Goal: Navigation & Orientation: Find specific page/section

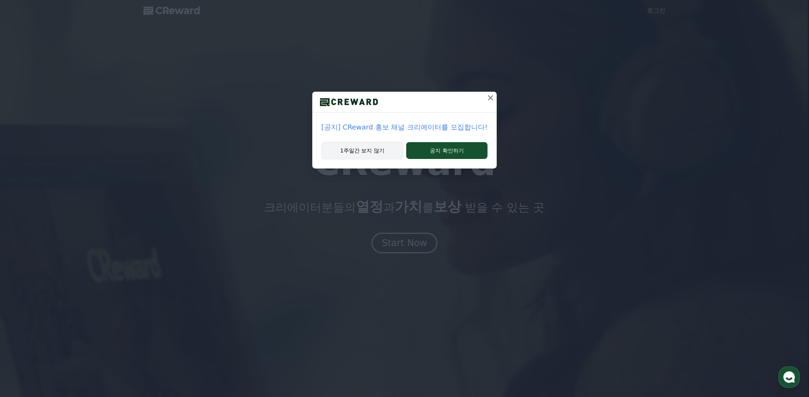
click at [378, 149] on button "1주일간 보지 않기" at bounding box center [362, 151] width 82 height 18
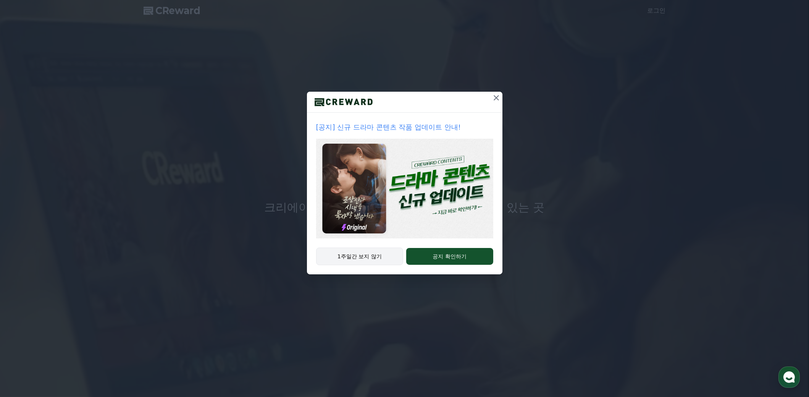
click at [378, 255] on button "1주일간 보지 않기" at bounding box center [359, 256] width 87 height 18
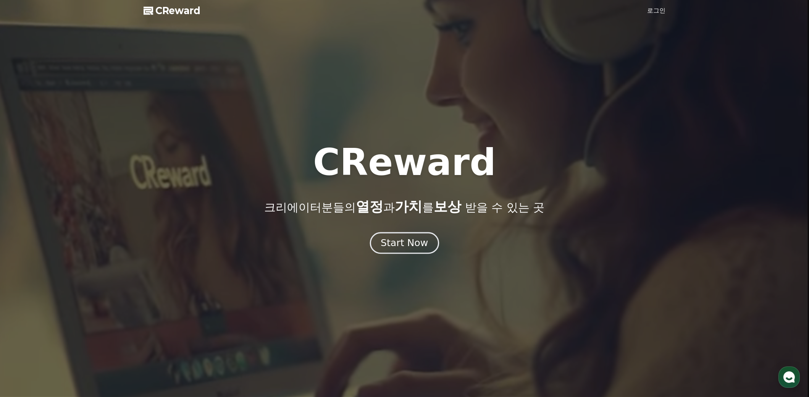
click at [410, 245] on div "Start Now" at bounding box center [404, 242] width 47 height 13
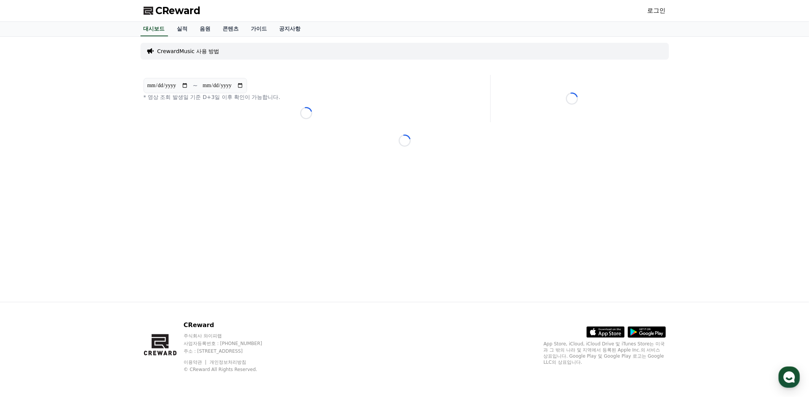
click at [657, 10] on link "로그인" at bounding box center [656, 10] width 18 height 9
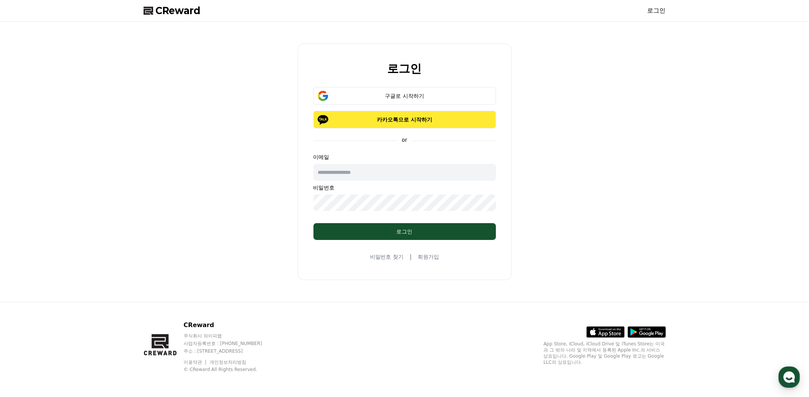
click at [410, 117] on p "카카오톡으로 시작하기" at bounding box center [404, 120] width 160 height 8
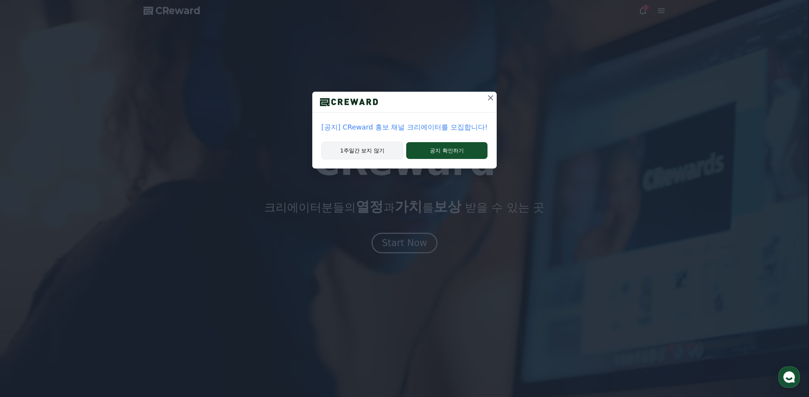
click at [366, 149] on button "1주일간 보지 않기" at bounding box center [362, 151] width 82 height 18
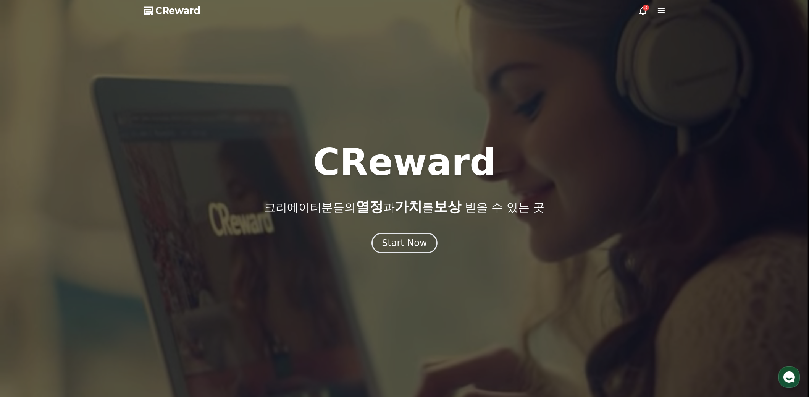
click at [647, 7] on div "3" at bounding box center [646, 8] width 6 height 6
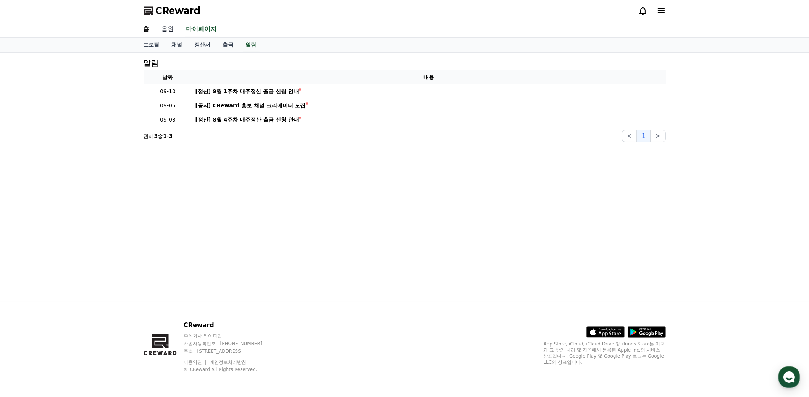
click at [171, 28] on link "음원" at bounding box center [168, 29] width 24 height 16
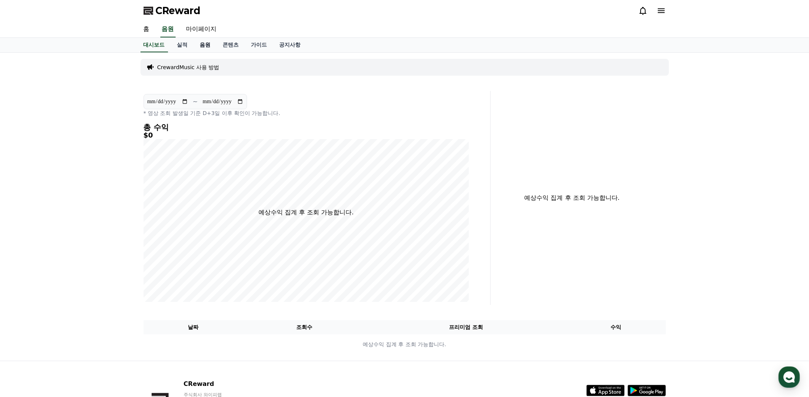
click at [207, 44] on link "음원" at bounding box center [205, 45] width 23 height 15
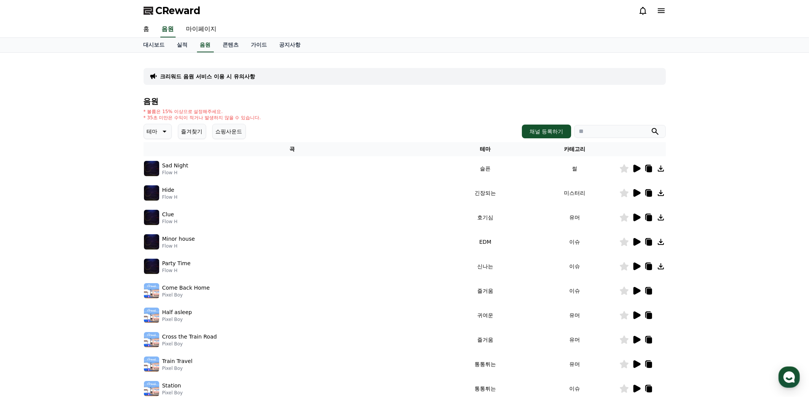
click at [589, 130] on input "search" at bounding box center [620, 131] width 92 height 13
type input "**"
click at [650, 127] on button "submit" at bounding box center [654, 131] width 9 height 9
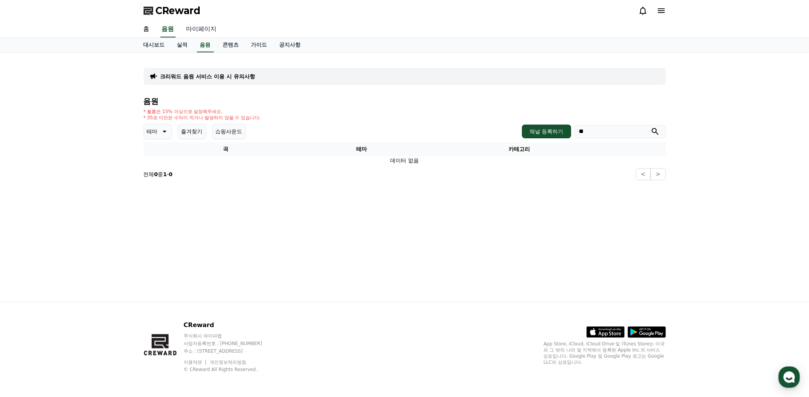
click at [206, 28] on link "마이페이지" at bounding box center [201, 29] width 43 height 16
select select "**********"
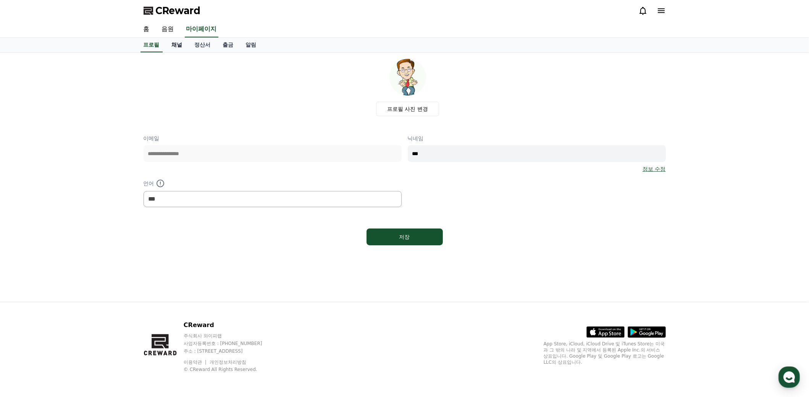
click at [181, 44] on link "채널" at bounding box center [177, 45] width 23 height 15
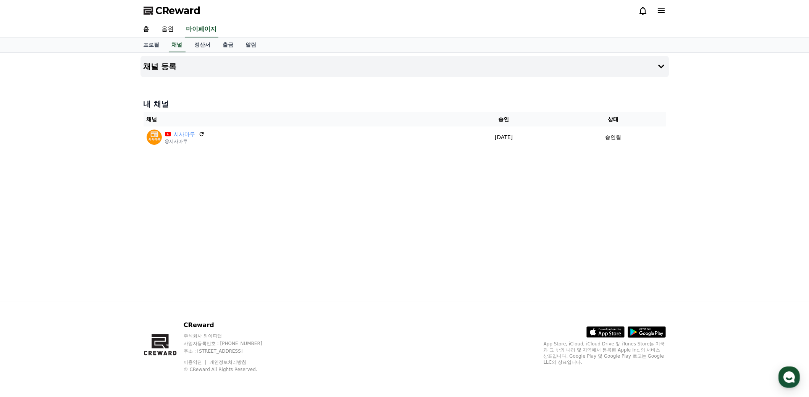
click at [182, 9] on span "CReward" at bounding box center [178, 11] width 45 height 12
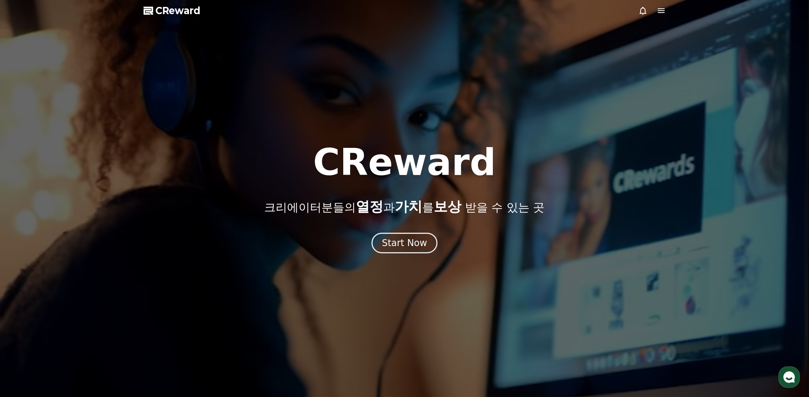
click at [186, 9] on span "CReward" at bounding box center [178, 11] width 45 height 12
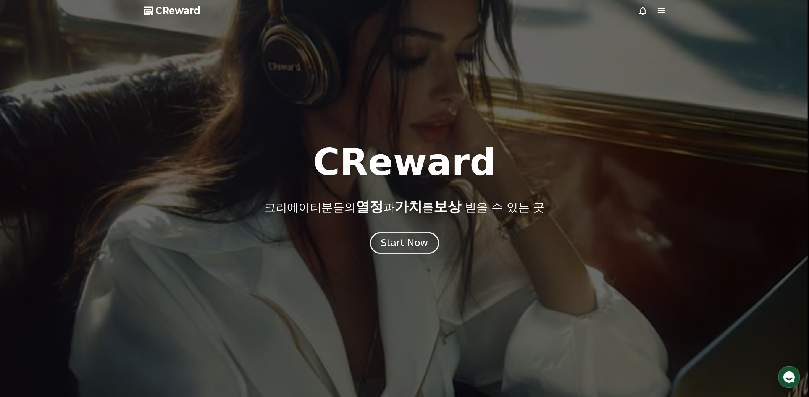
click at [410, 246] on div "Start Now" at bounding box center [404, 242] width 47 height 13
